Goal: Use online tool/utility: Utilize a website feature to perform a specific function

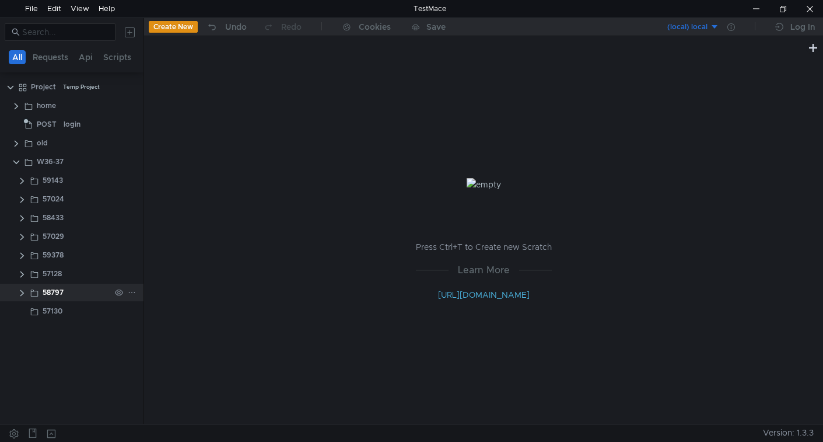
click at [21, 291] on clr-icon at bounding box center [22, 292] width 9 height 9
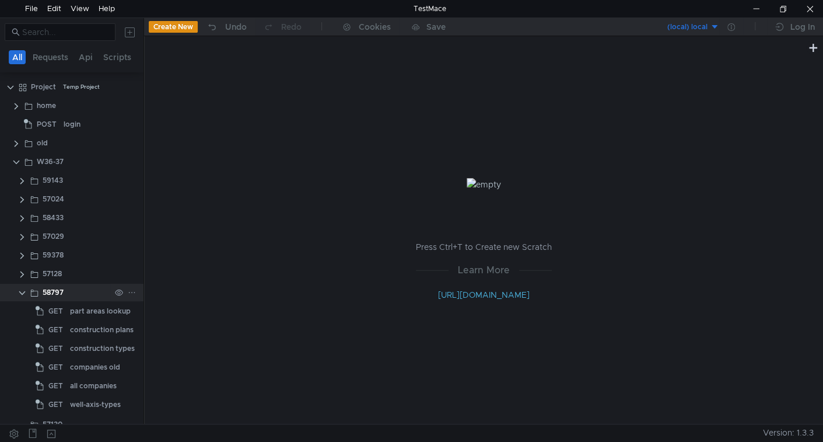
click at [20, 293] on clr-icon at bounding box center [22, 292] width 9 height 9
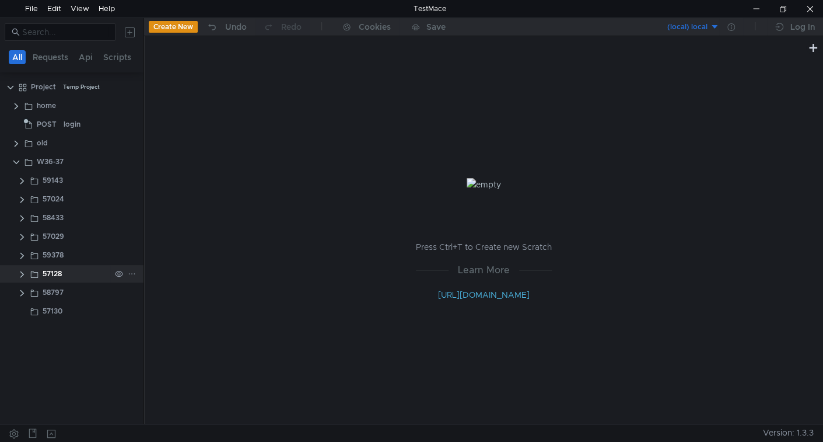
click at [21, 277] on clr-icon at bounding box center [22, 274] width 9 height 9
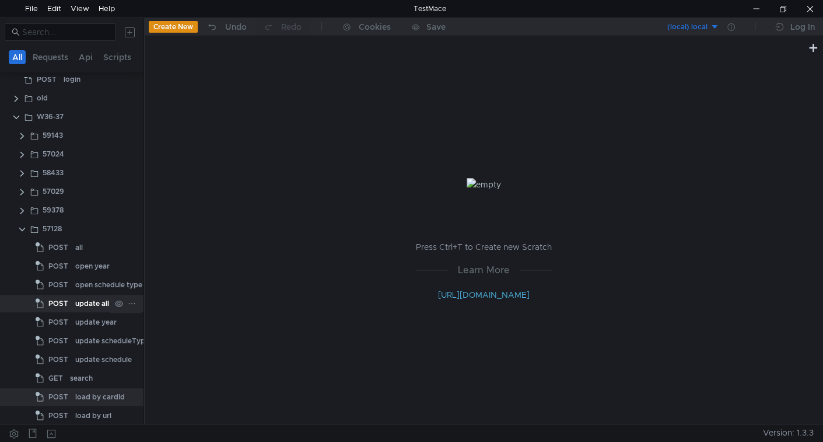
scroll to position [58, 0]
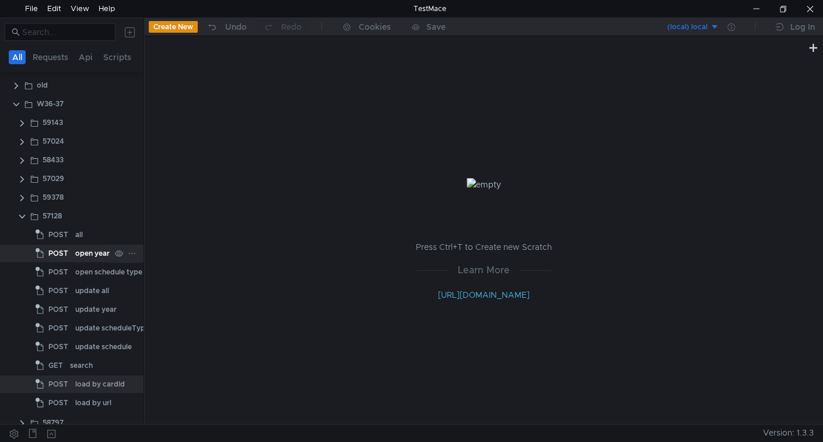
click at [82, 257] on div "open year" at bounding box center [92, 253] width 34 height 18
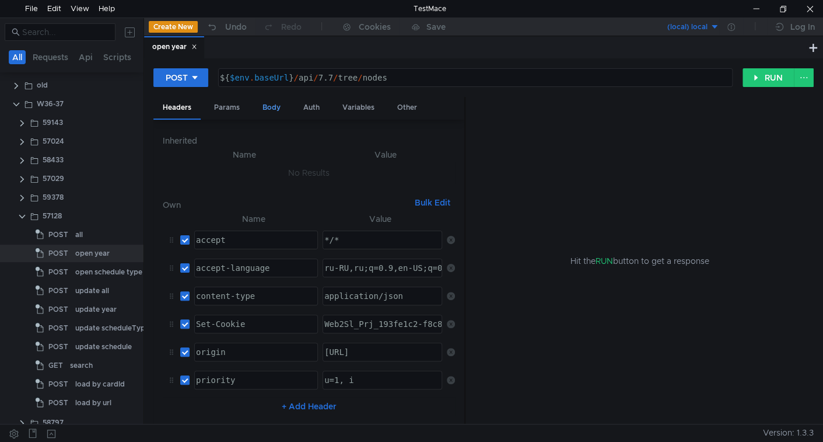
click at [274, 110] on div "Body" at bounding box center [271, 108] width 37 height 22
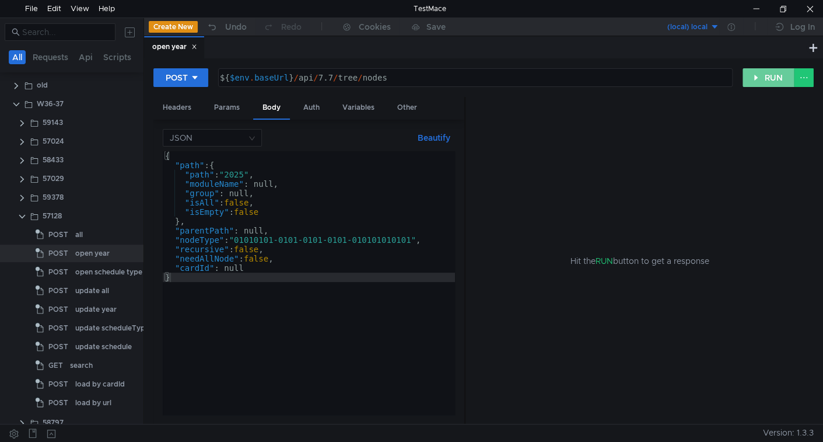
click at [772, 82] on button "RUN" at bounding box center [769, 77] width 52 height 19
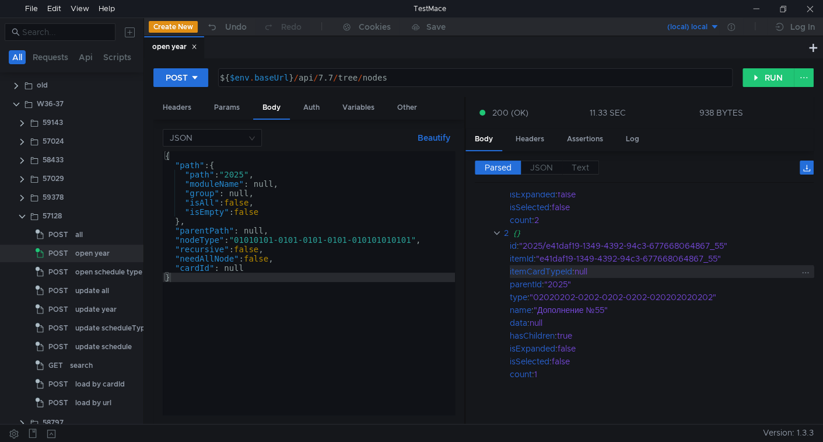
scroll to position [0, 0]
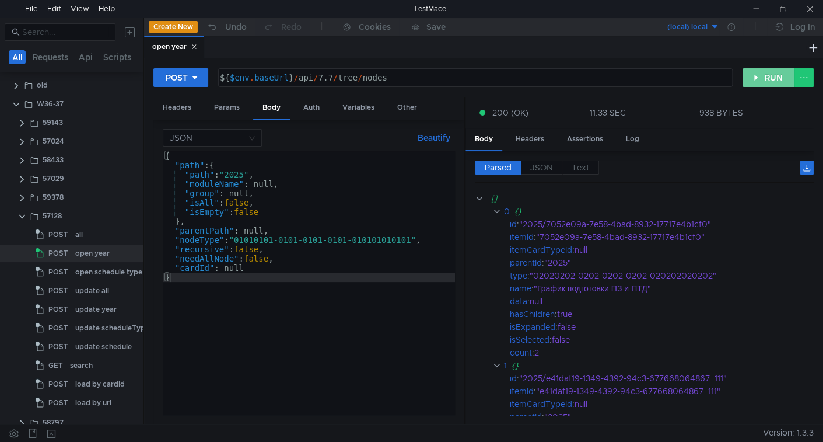
click at [760, 76] on button "RUN" at bounding box center [769, 77] width 52 height 19
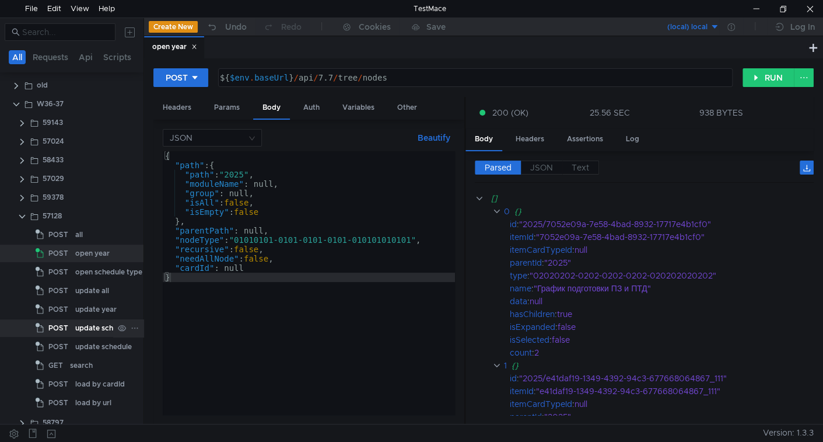
click at [75, 325] on div "update scheduleType" at bounding box center [112, 328] width 74 height 18
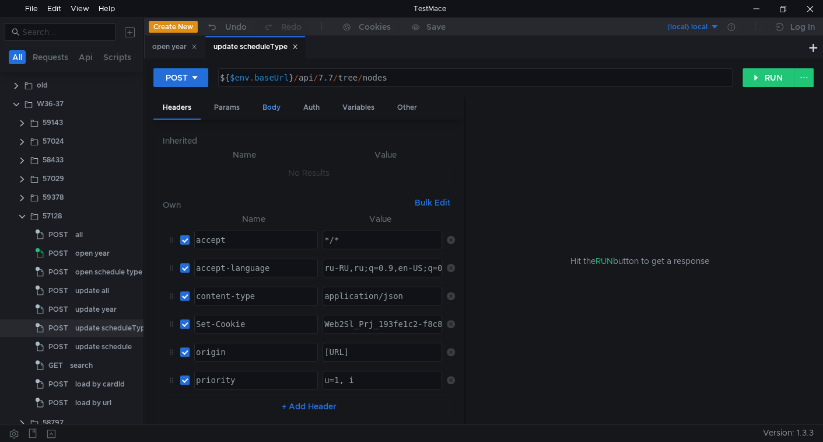
click at [270, 104] on div "Body" at bounding box center [271, 108] width 37 height 22
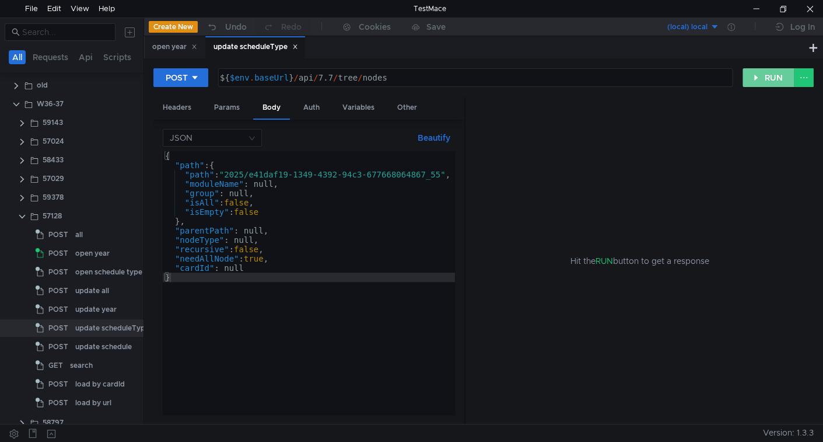
click at [760, 83] on button "RUN" at bounding box center [769, 77] width 52 height 19
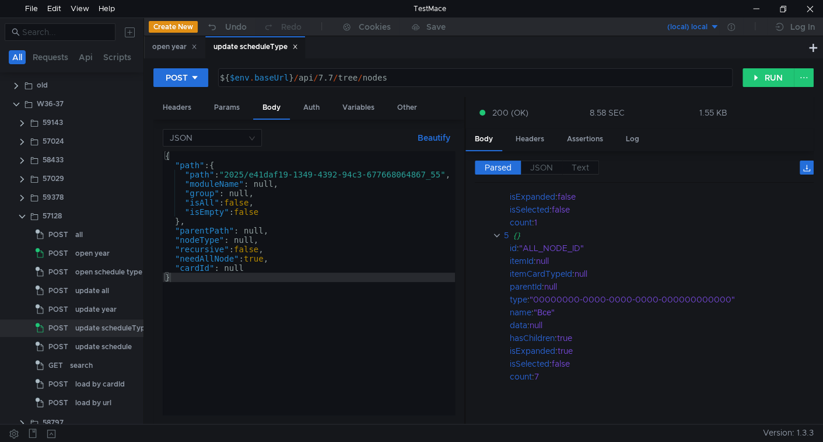
scroll to position [799, 0]
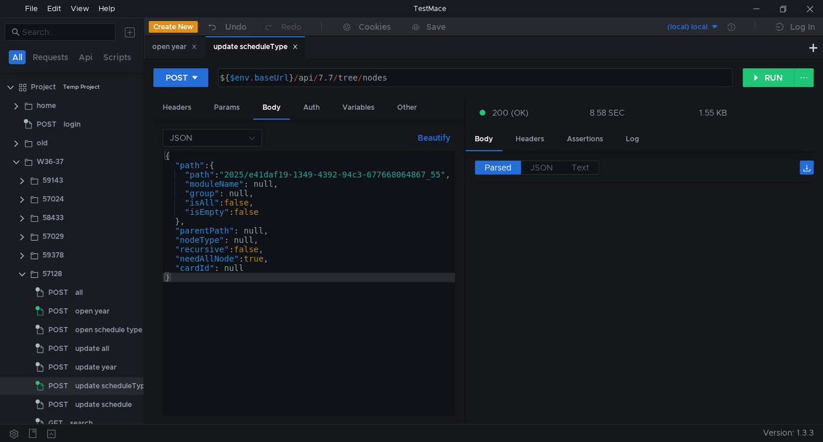
scroll to position [799, 0]
